Goal: Book appointment/travel/reservation

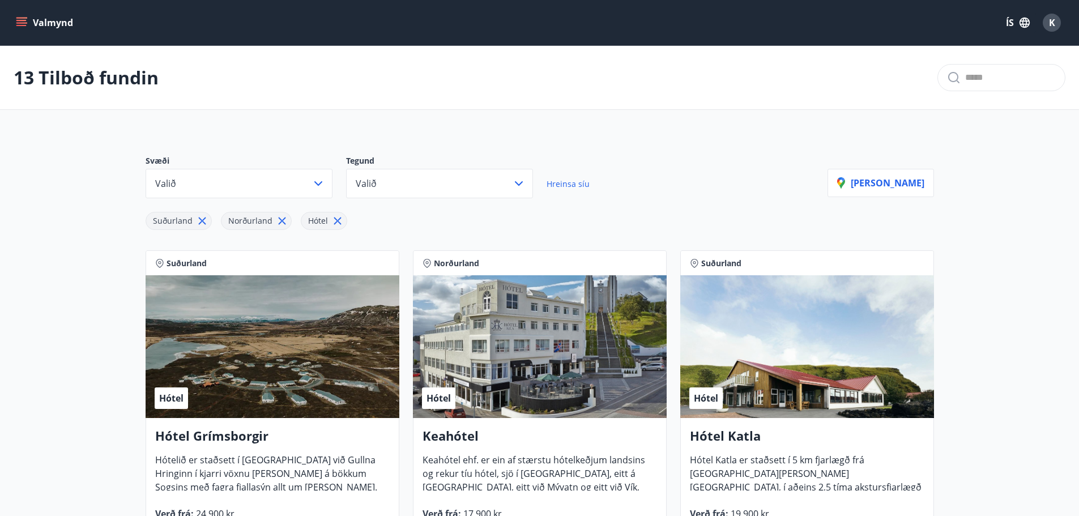
click at [22, 13] on button "Valmynd" at bounding box center [46, 22] width 64 height 20
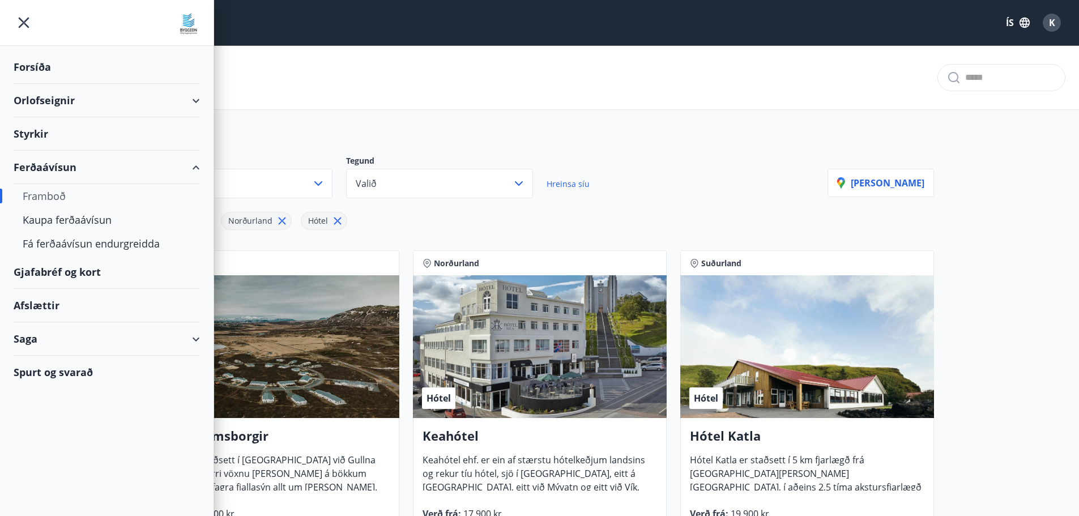
click at [34, 71] on div "Forsíða" at bounding box center [107, 66] width 186 height 33
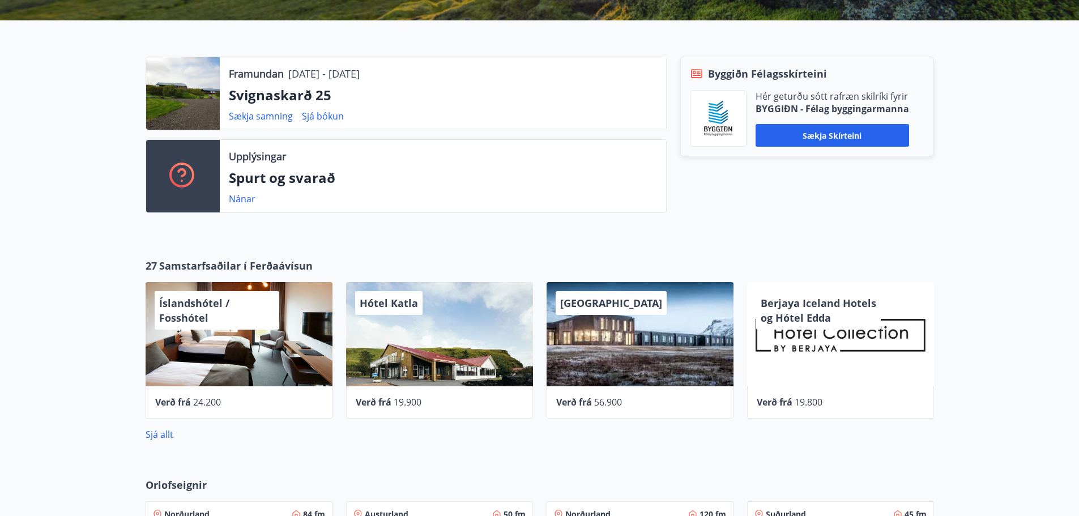
scroll to position [249, 0]
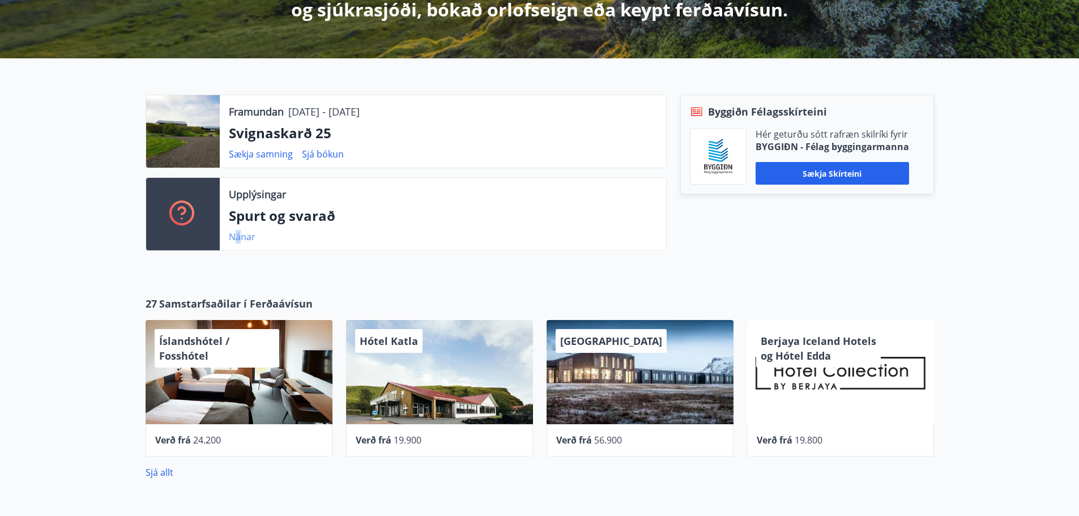
click at [239, 237] on link "Nánar" at bounding box center [242, 237] width 27 height 12
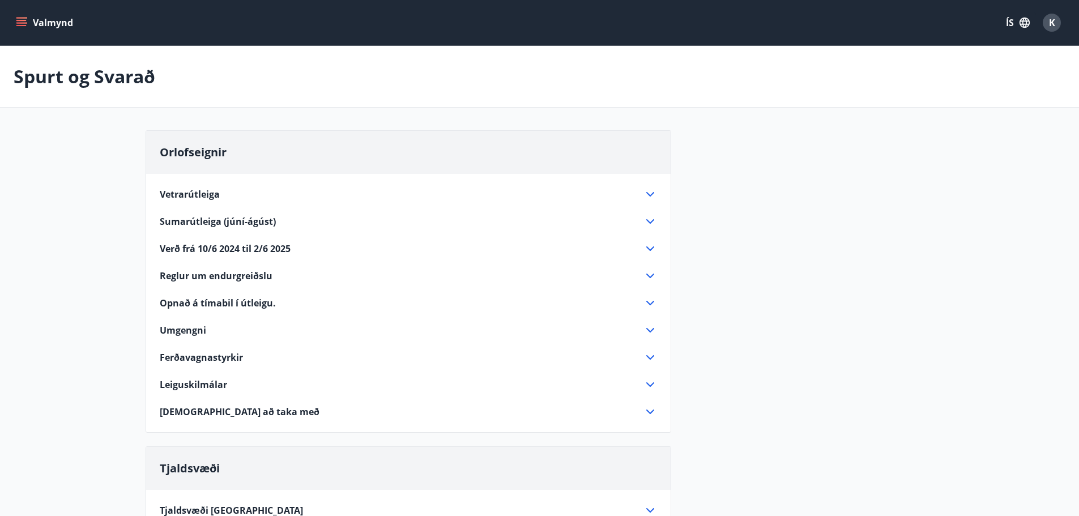
drag, startPoint x: 201, startPoint y: 198, endPoint x: 209, endPoint y: 198, distance: 8.5
drag, startPoint x: 209, startPoint y: 198, endPoint x: 75, endPoint y: 231, distance: 138.4
click at [75, 231] on main "Spurt og Svarað Orlofseignir Vetrarútleiga Flest húsa okkar eru til útleigu að …" at bounding box center [539, 486] width 1079 height 881
click at [181, 201] on div "Vetrarútleiga" at bounding box center [409, 195] width 498 height 14
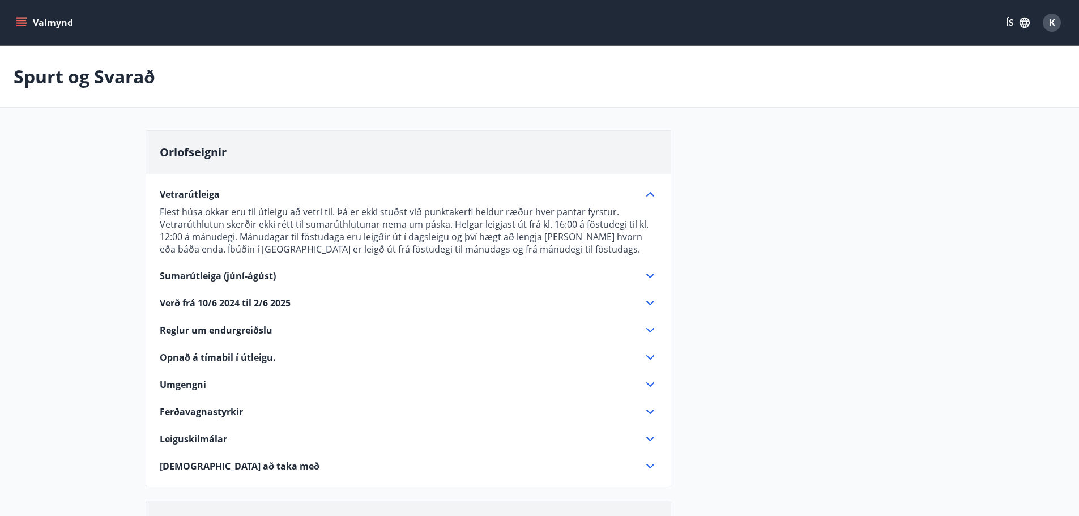
drag, startPoint x: 226, startPoint y: 315, endPoint x: 236, endPoint y: 315, distance: 10.2
drag, startPoint x: 236, startPoint y: 315, endPoint x: 207, endPoint y: 315, distance: 28.9
click at [207, 316] on div "Vetrarútleiga Flest húsa okkar eru til útleigu að vetri til. Þá er ekki stuðst …" at bounding box center [408, 323] width 525 height 299
click at [278, 305] on span "Verð frá 10/6 2024 til 2/6 2025" at bounding box center [225, 303] width 131 height 12
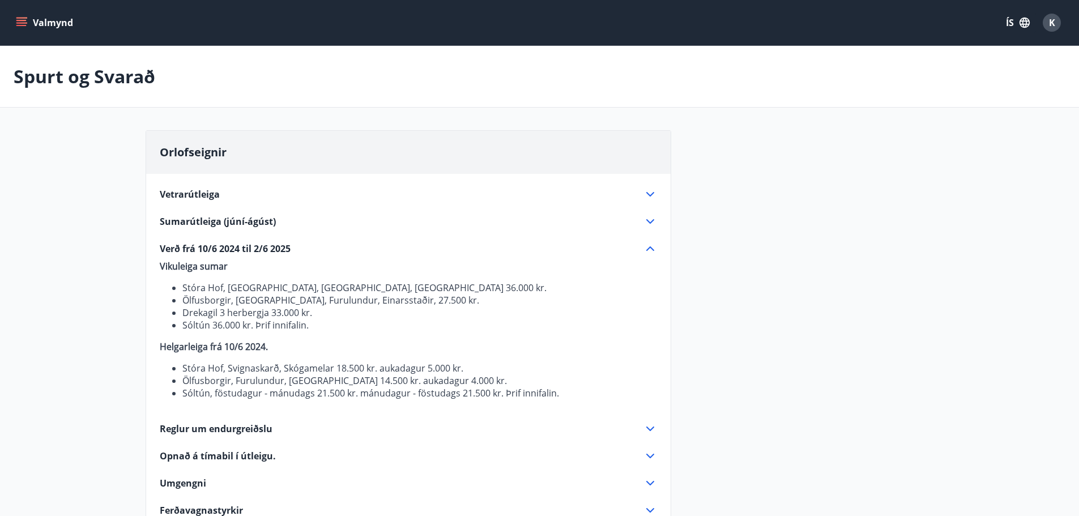
click at [29, 22] on button "Valmynd" at bounding box center [46, 22] width 64 height 20
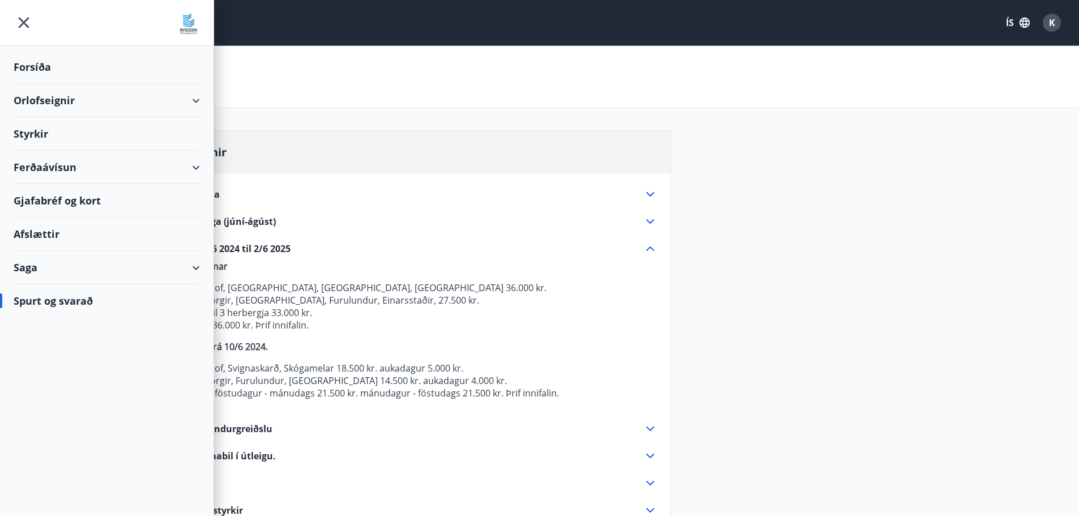
click at [61, 103] on div "Orlofseignir" at bounding box center [107, 100] width 186 height 33
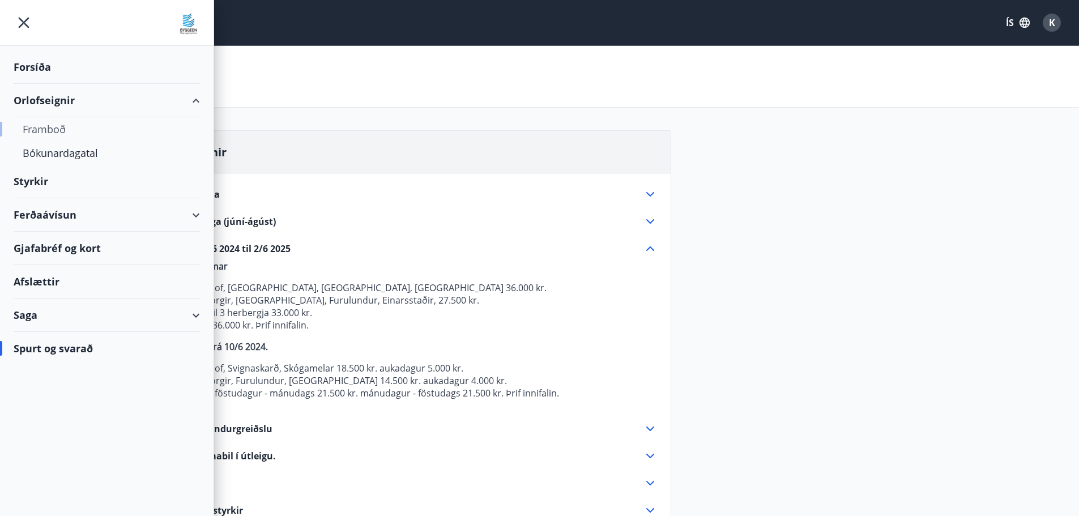
click at [56, 134] on div "Framboð" at bounding box center [107, 129] width 168 height 24
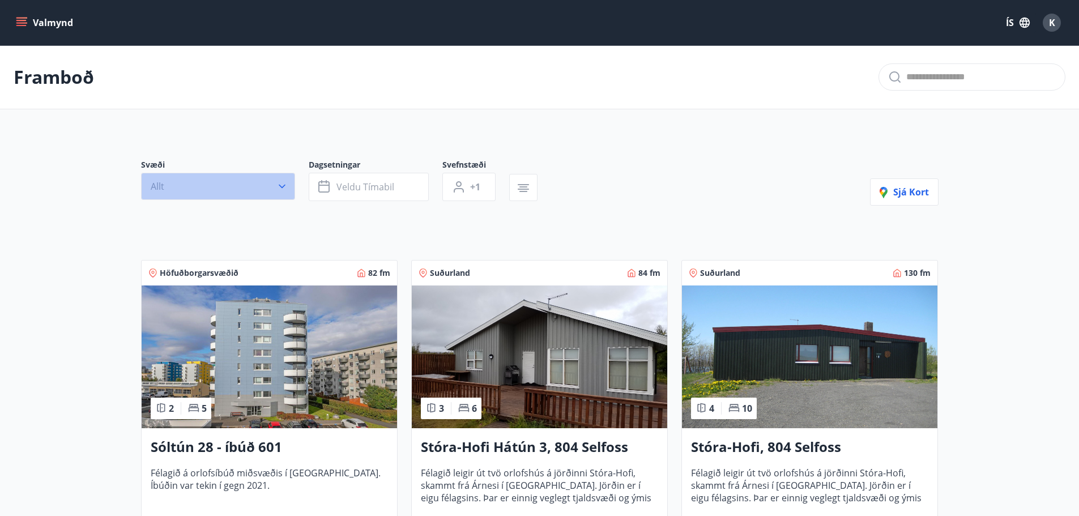
click at [284, 186] on icon "button" at bounding box center [282, 186] width 11 height 11
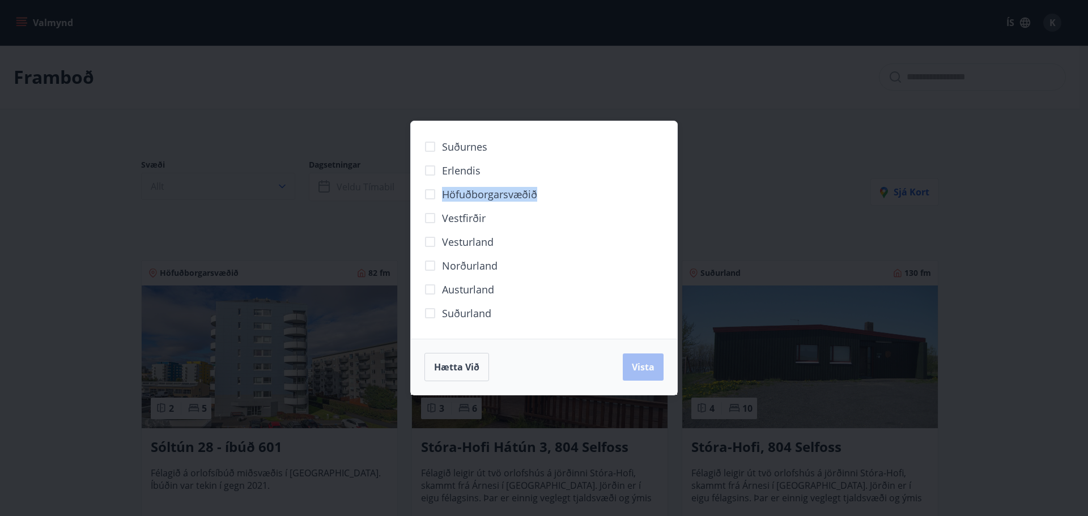
click at [284, 186] on div "Suðurnes Erlendis Höfuðborgarsvæðið [GEOGRAPHIC_DATA] [GEOGRAPHIC_DATA] [GEOGRA…" at bounding box center [544, 258] width 1088 height 516
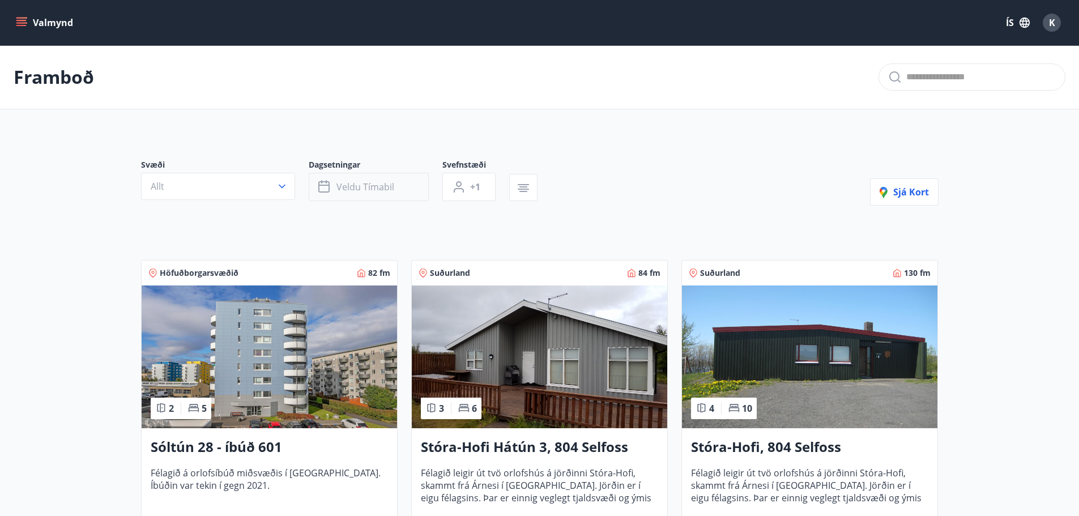
click at [403, 187] on button "Veldu tímabil" at bounding box center [369, 187] width 120 height 28
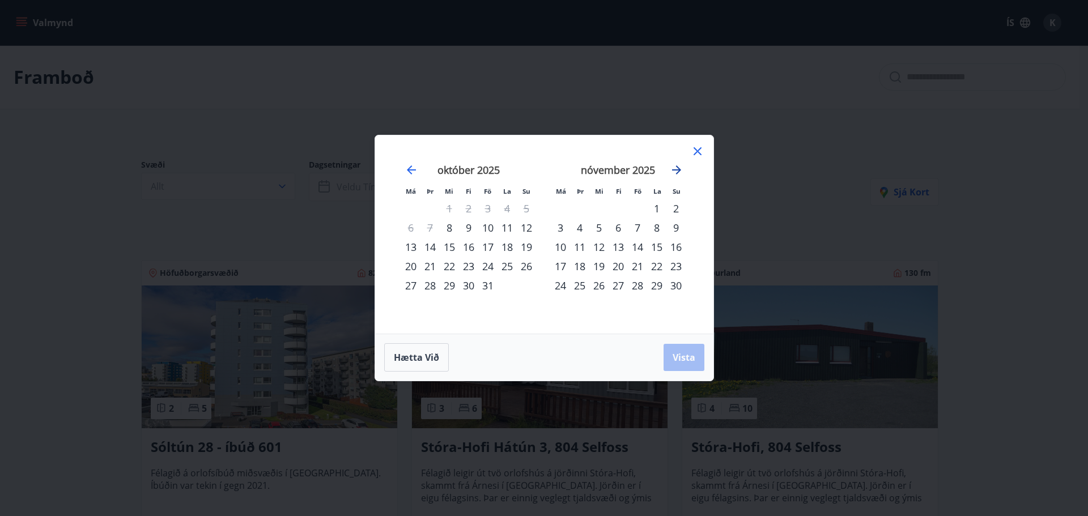
click at [675, 170] on icon "Move forward to switch to the next month." at bounding box center [676, 169] width 9 height 9
click at [676, 206] on div "1" at bounding box center [675, 208] width 19 height 19
click at [665, 282] on div "28" at bounding box center [656, 285] width 19 height 19
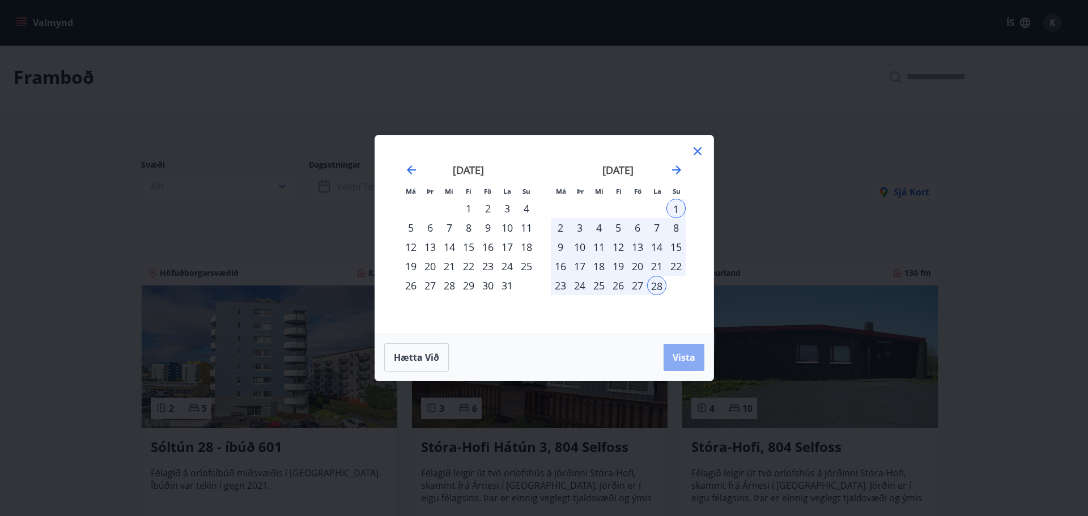
click at [678, 350] on button "Vista" at bounding box center [684, 357] width 41 height 27
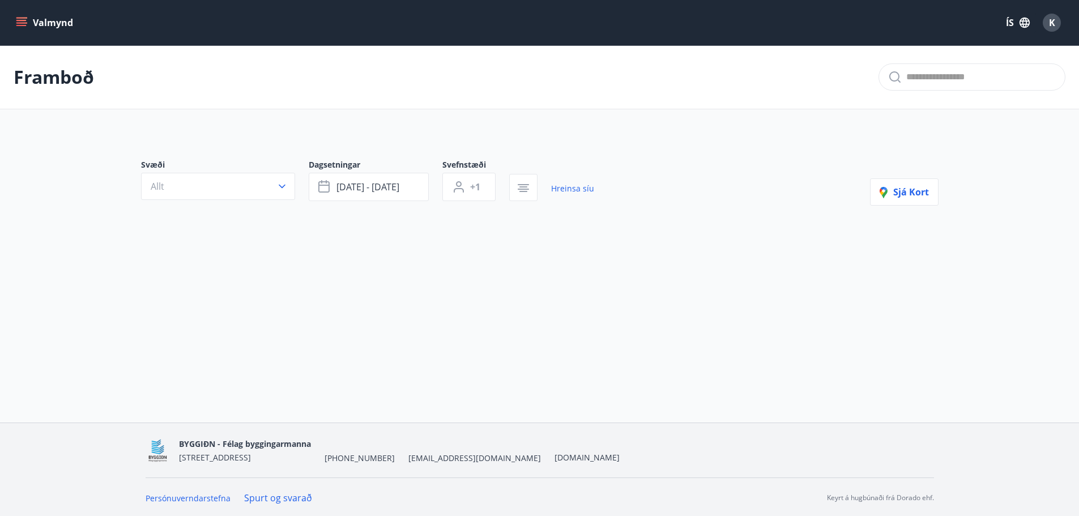
click at [485, 227] on div "Svæði Allt Dagsetningar [DATE] - [DATE] Svefnstæði +1 Hreinsa síu Sjá kort" at bounding box center [540, 200] width 816 height 137
